Goal: Task Accomplishment & Management: Manage account settings

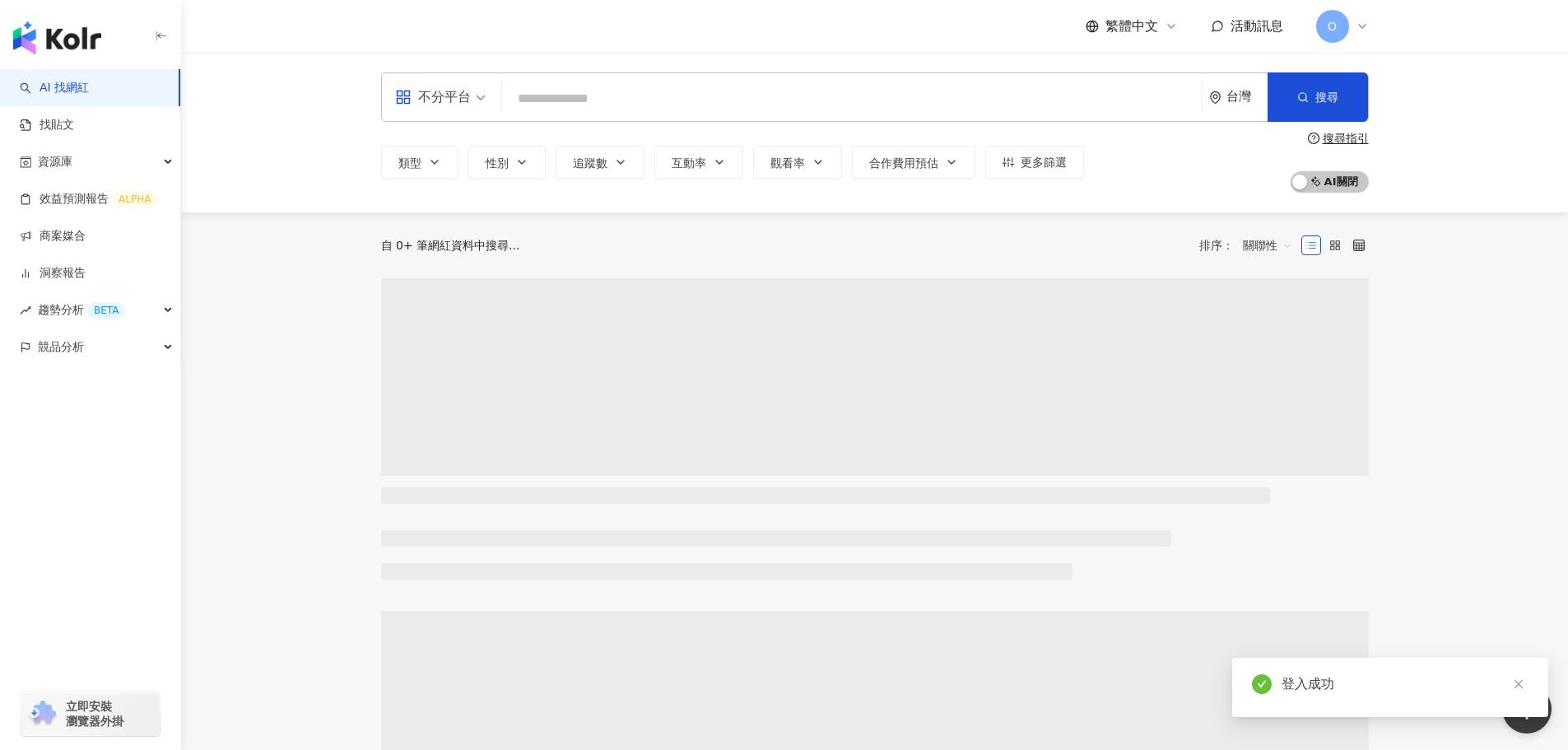
click at [1337, 22] on span "O" at bounding box center [1332, 26] width 33 height 33
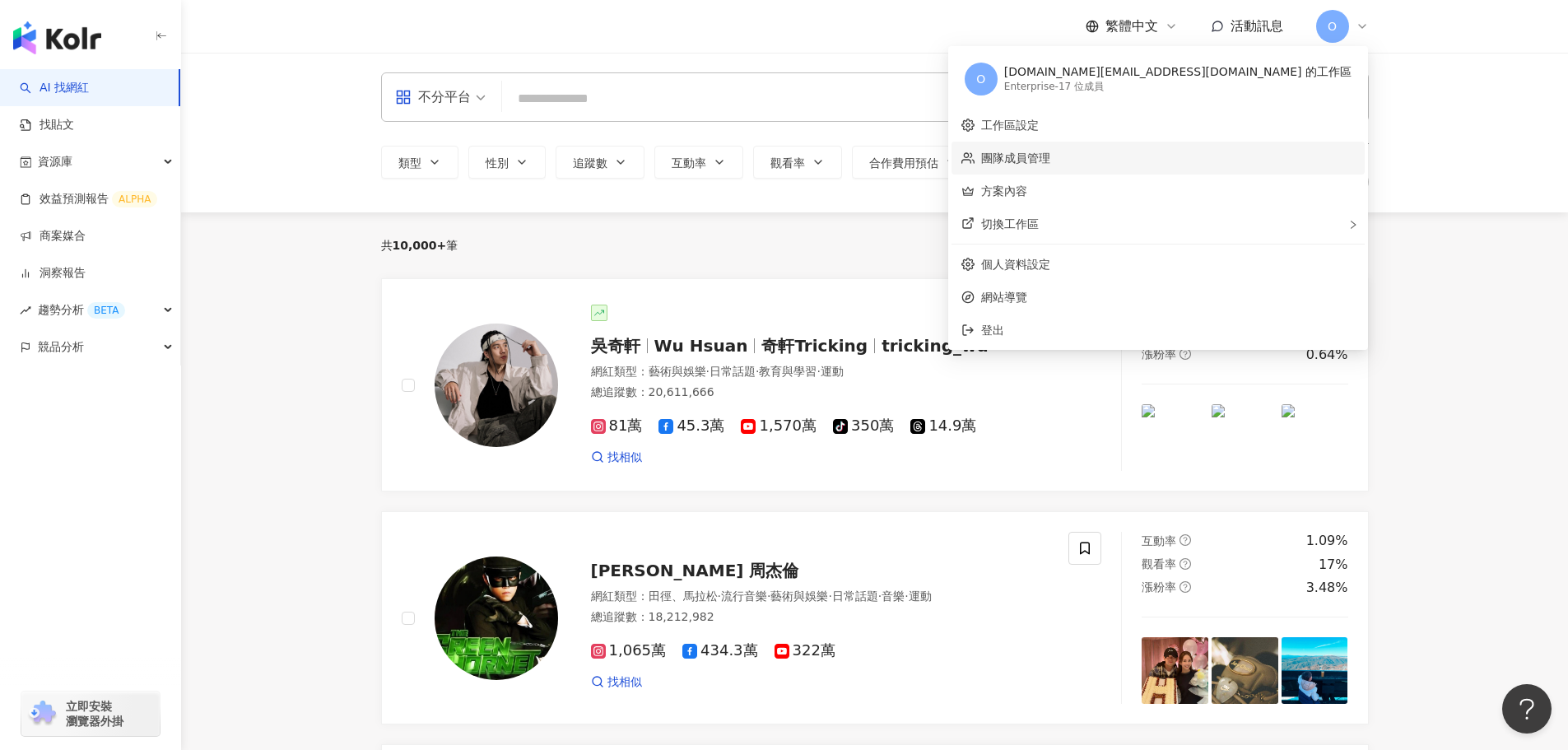
click at [1050, 155] on link "團隊成員管理" at bounding box center [1016, 158] width 69 height 13
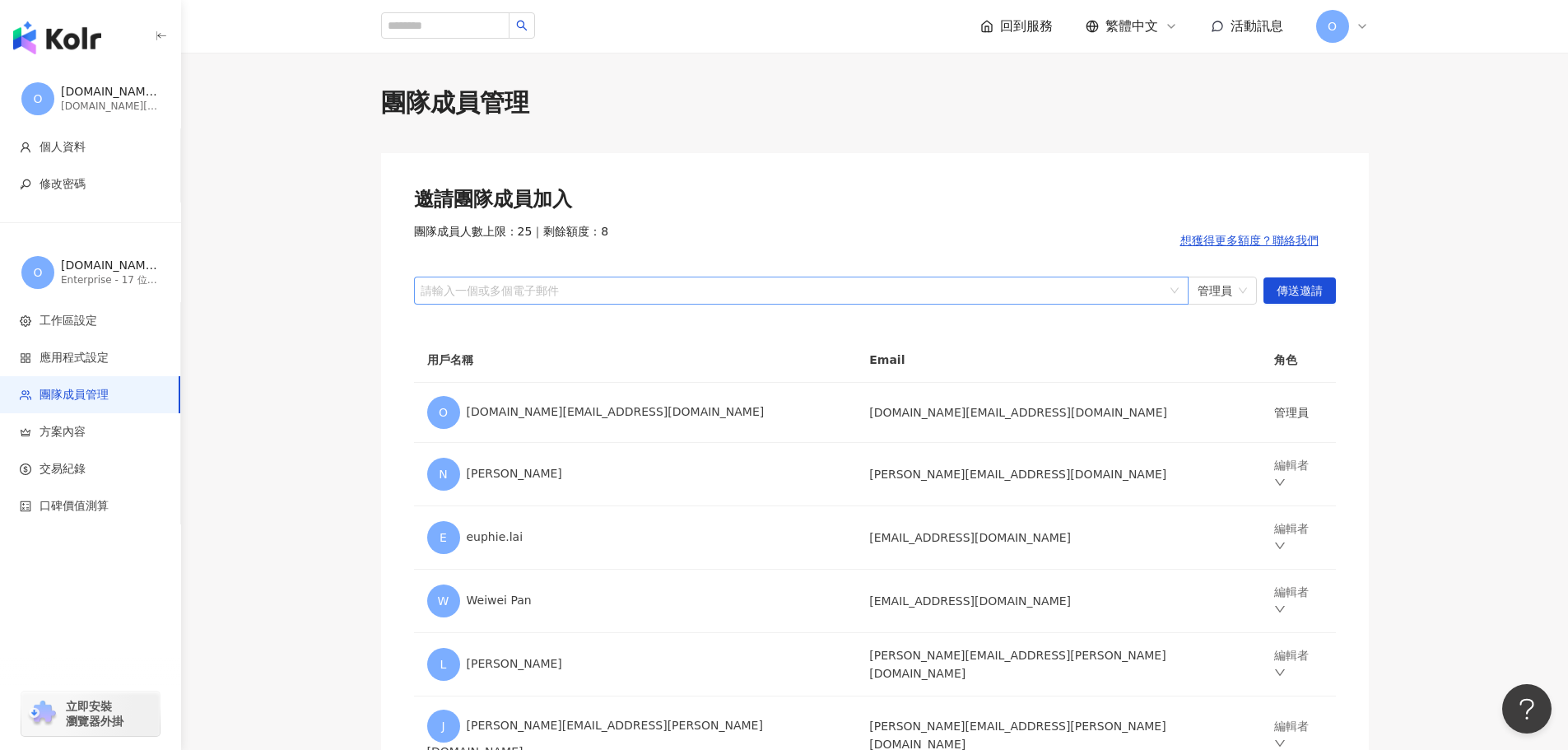
drag, startPoint x: 468, startPoint y: 287, endPoint x: 448, endPoint y: 288, distance: 20.0
click at [448, 288] on div at bounding box center [792, 289] width 750 height 12
paste input "**********"
click at [1242, 288] on span "管理員" at bounding box center [1222, 290] width 50 height 27
type input "**********"
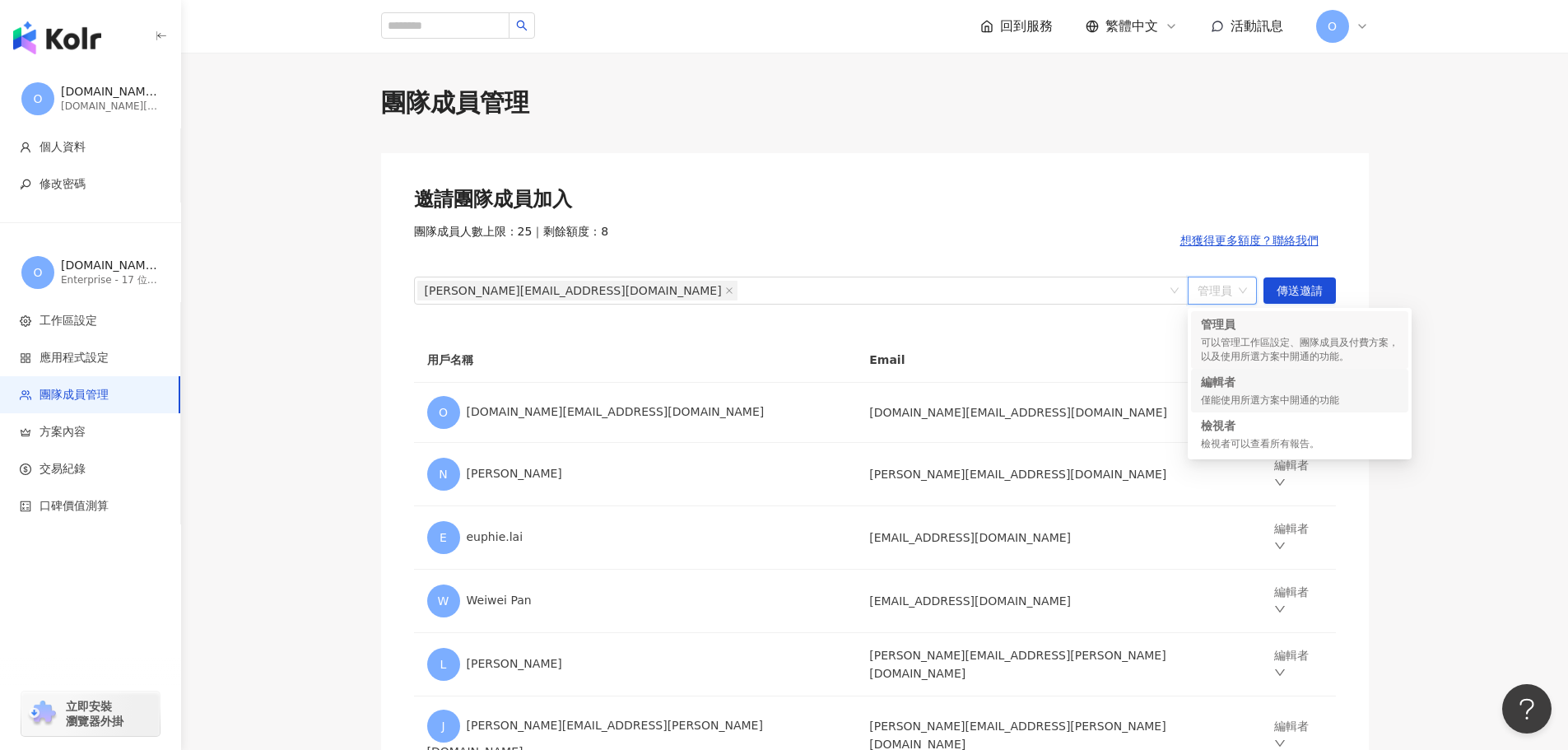
click at [1232, 392] on div "編輯者 僅能使用所選方案中開通的功能" at bounding box center [1299, 390] width 197 height 33
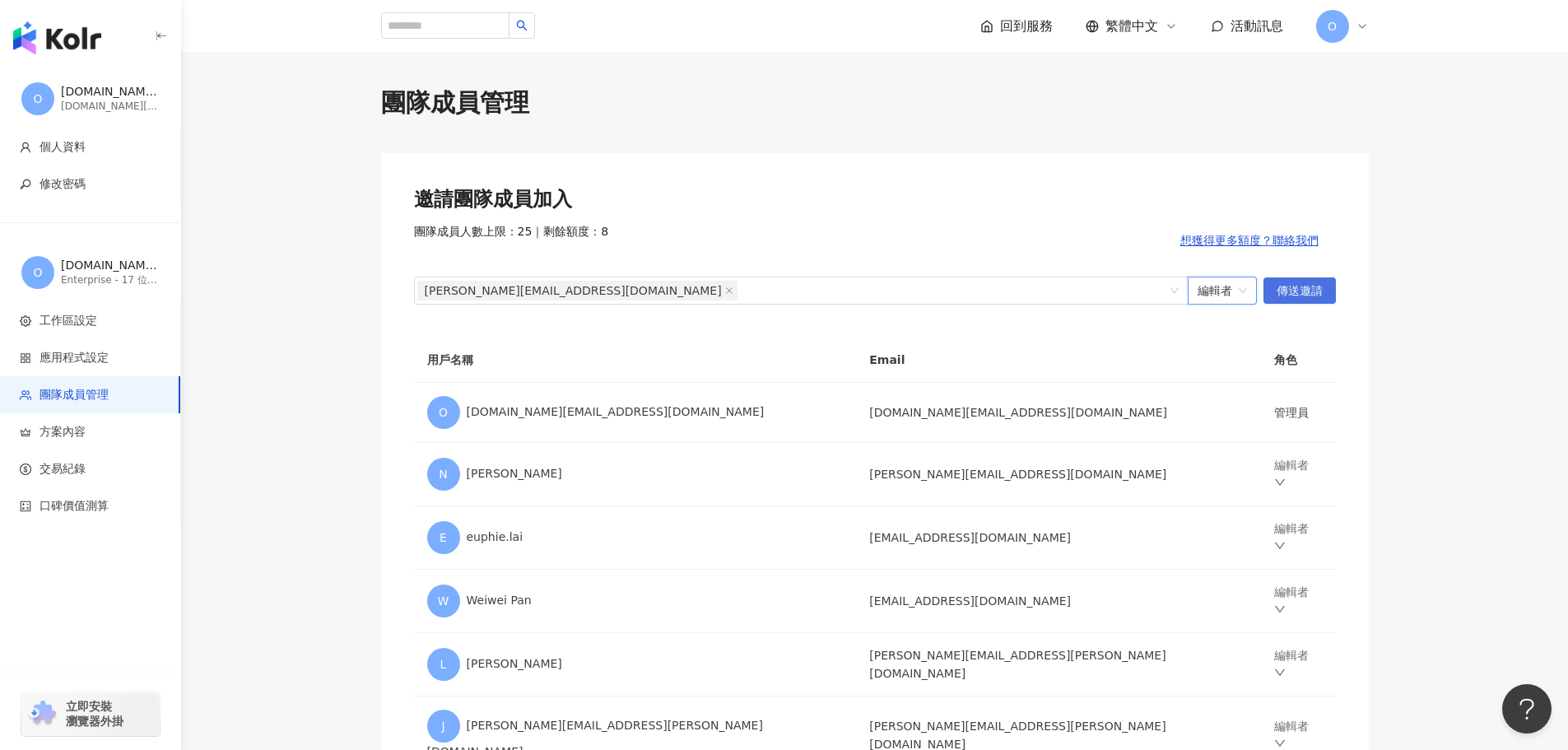
click at [1311, 290] on span "傳送邀請" at bounding box center [1300, 291] width 46 height 27
click at [453, 293] on div at bounding box center [792, 289] width 750 height 12
drag, startPoint x: 452, startPoint y: 293, endPoint x: 842, endPoint y: 285, distance: 390.1
click at [842, 285] on div at bounding box center [792, 289] width 750 height 12
paste input "**********"
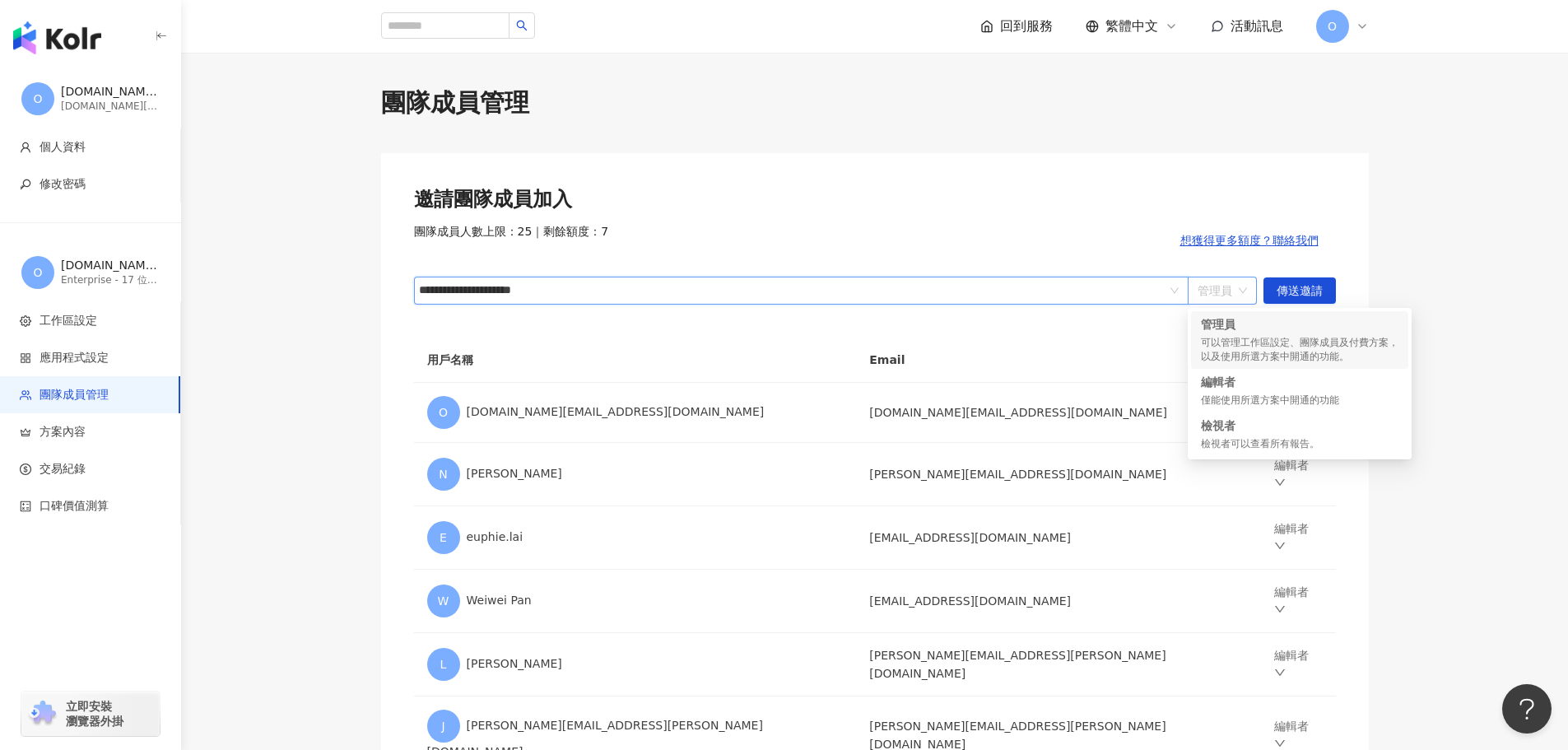
click at [1242, 288] on span "管理員" at bounding box center [1222, 290] width 50 height 27
type input "**********"
click at [1232, 383] on div "編輯者" at bounding box center [1299, 382] width 197 height 16
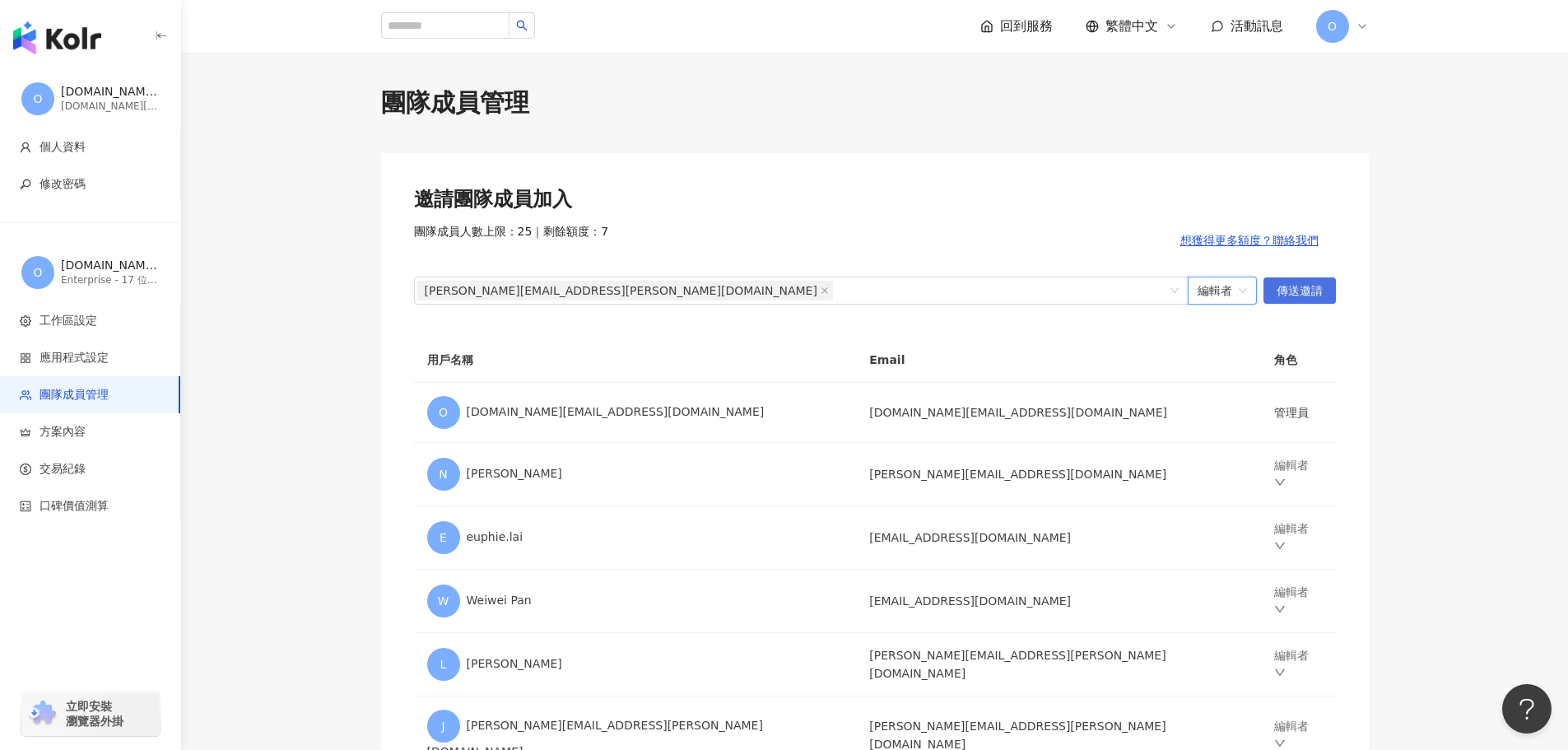
click at [1301, 286] on span "傳送邀請" at bounding box center [1300, 291] width 46 height 27
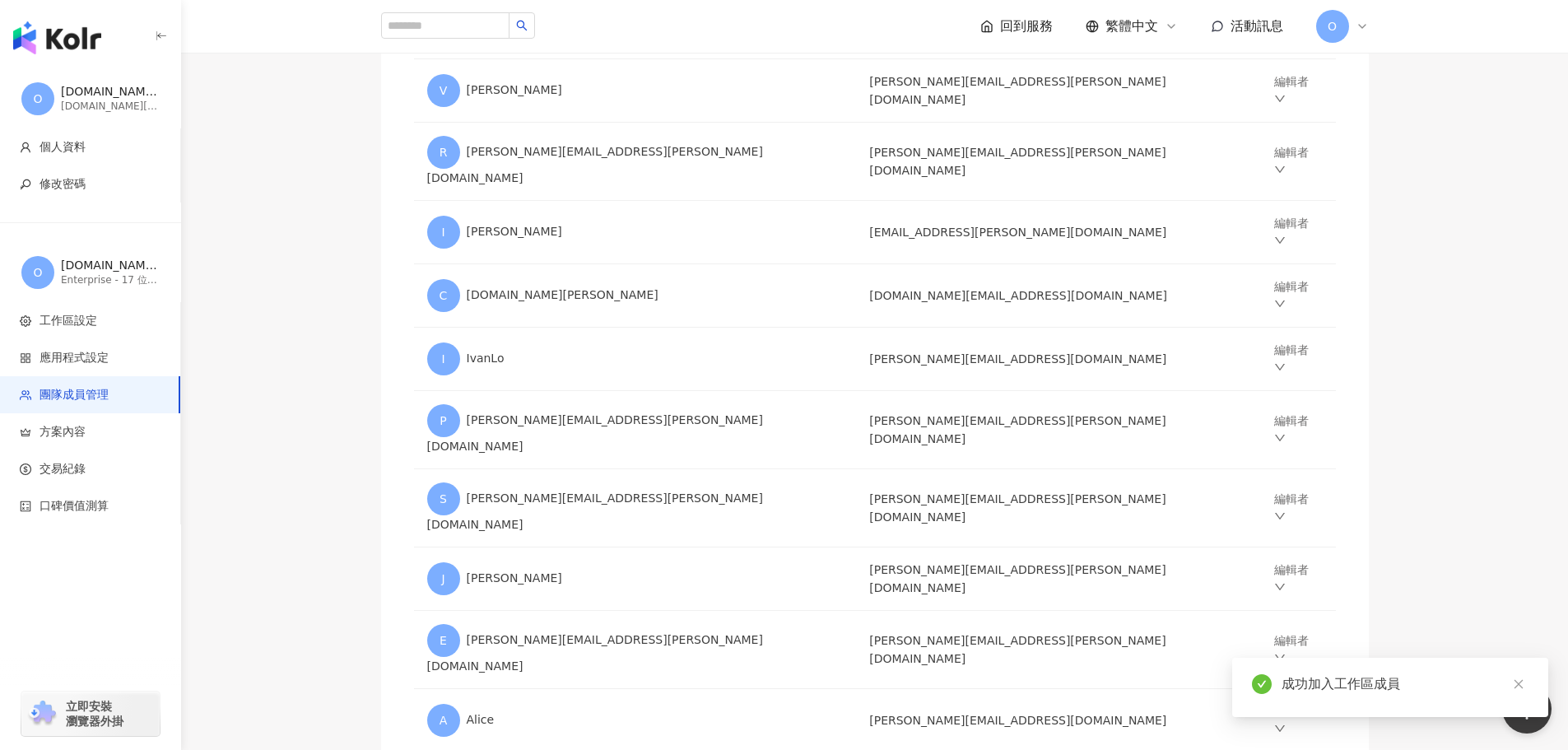
scroll to position [990, 0]
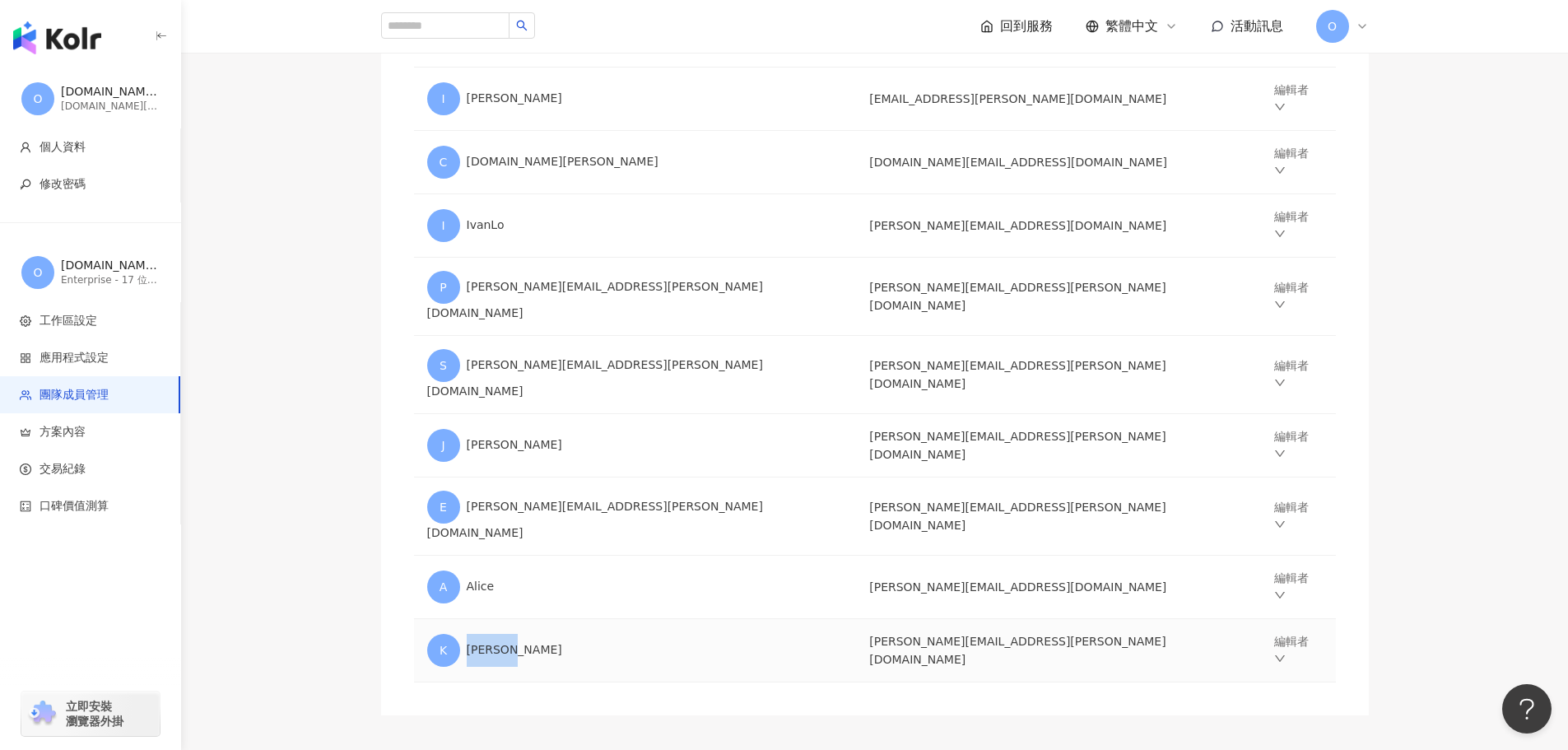
drag, startPoint x: 506, startPoint y: 501, endPoint x: 459, endPoint y: 503, distance: 47.0
click at [459, 634] on div "K [PERSON_NAME]" at bounding box center [635, 650] width 416 height 33
copy div "[PERSON_NAME]"
